Goal: Task Accomplishment & Management: Use online tool/utility

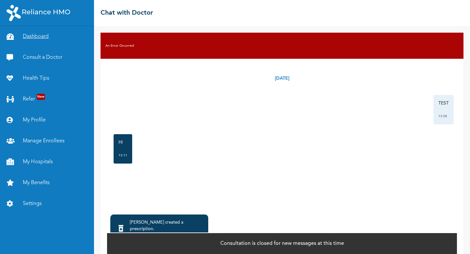
scroll to position [28, 0]
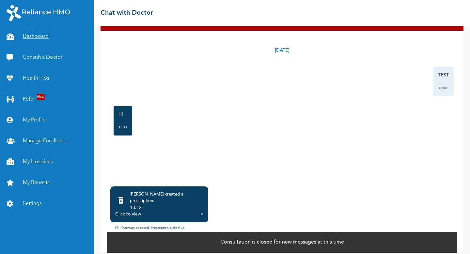
click at [40, 39] on link "Dashboard" at bounding box center [47, 36] width 94 height 21
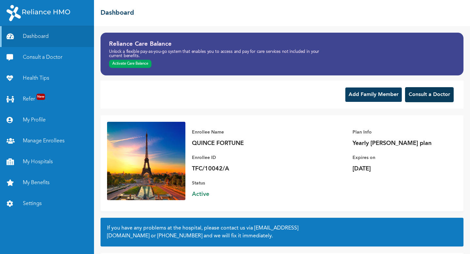
click at [409, 97] on button "Consult a Doctor" at bounding box center [429, 94] width 49 height 15
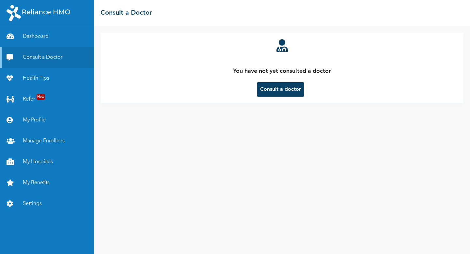
click at [276, 92] on button "Consult a doctor" at bounding box center [280, 89] width 47 height 14
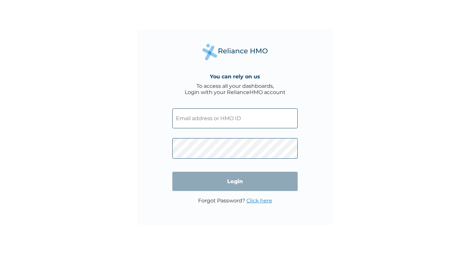
click at [212, 116] on input "text" at bounding box center [234, 118] width 125 height 20
type input "TFC/10042/A"
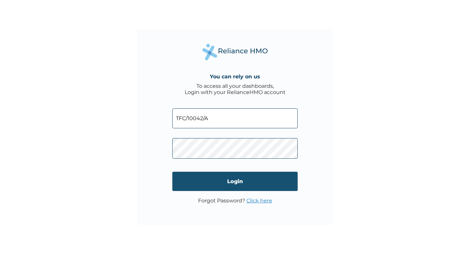
click at [234, 185] on input "Login" at bounding box center [234, 181] width 125 height 19
